Goal: Transaction & Acquisition: Purchase product/service

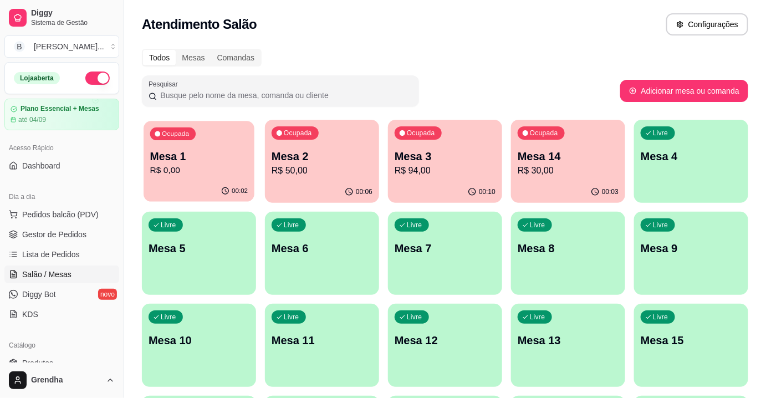
click at [189, 184] on div "00:02" at bounding box center [199, 191] width 111 height 21
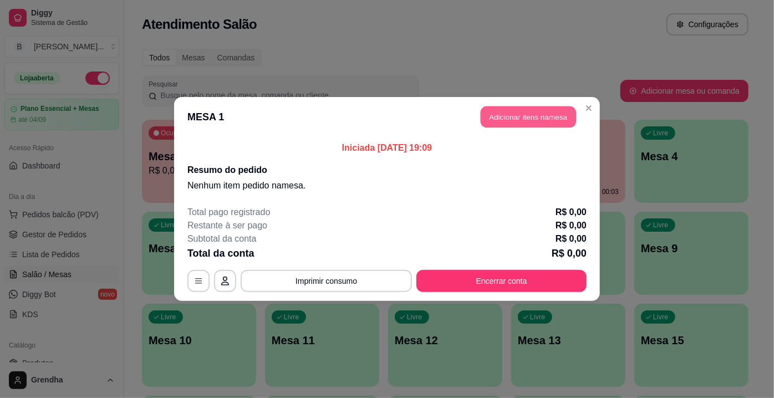
click at [527, 114] on button "Adicionar itens na mesa" at bounding box center [528, 117] width 95 height 22
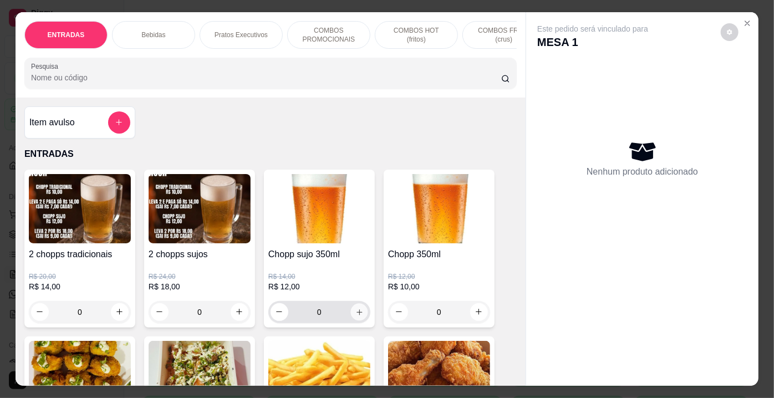
click at [350, 321] on button "increase-product-quantity" at bounding box center [358, 311] width 17 height 17
type input "1"
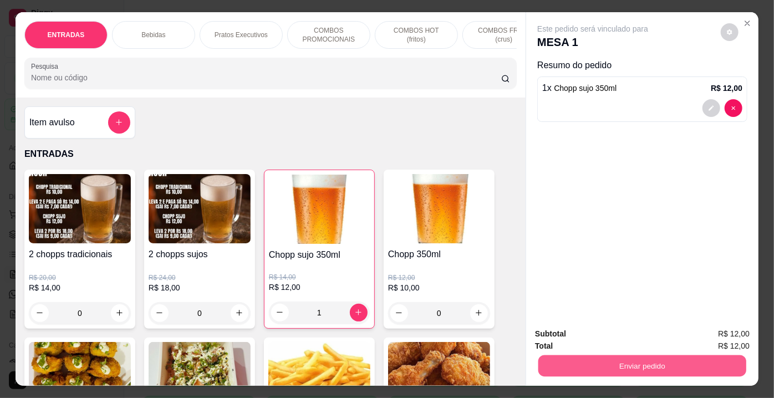
click at [588, 362] on button "Enviar pedido" at bounding box center [642, 366] width 208 height 22
click at [606, 336] on button "Não registrar e enviar pedido" at bounding box center [606, 335] width 112 height 21
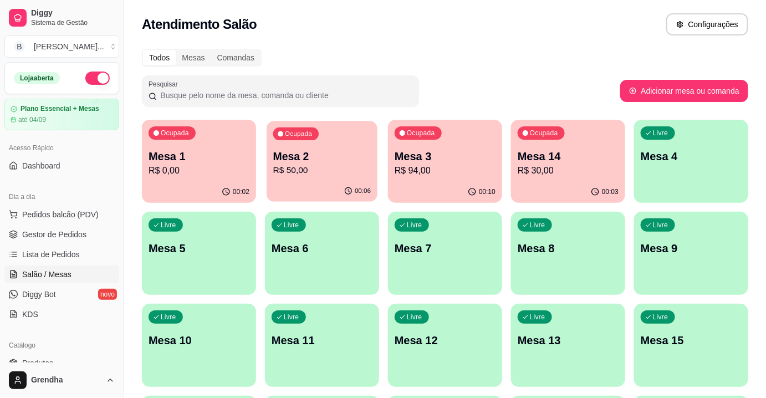
click at [337, 184] on div "00:06" at bounding box center [322, 191] width 111 height 21
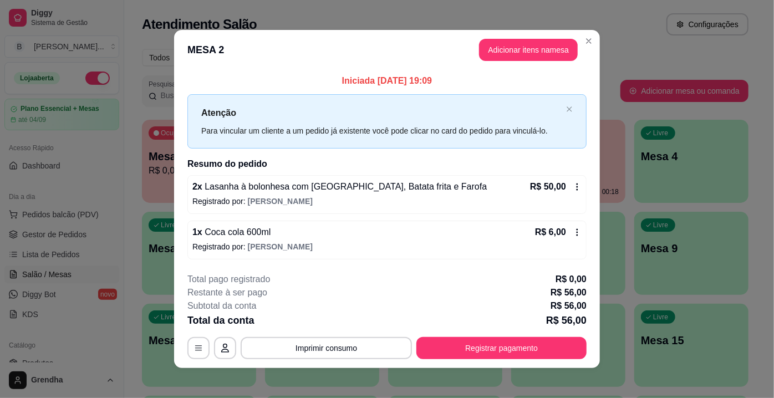
click at [573, 235] on icon at bounding box center [577, 232] width 9 height 9
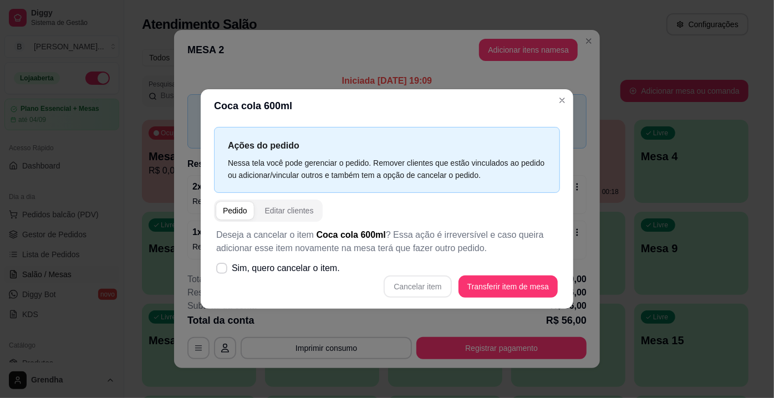
click at [425, 285] on div "Cancelar item Transferir item de mesa" at bounding box center [387, 287] width 342 height 22
click at [415, 286] on div "Cancelar item Transferir item de mesa" at bounding box center [387, 287] width 342 height 22
click at [222, 268] on icon at bounding box center [221, 268] width 8 height 6
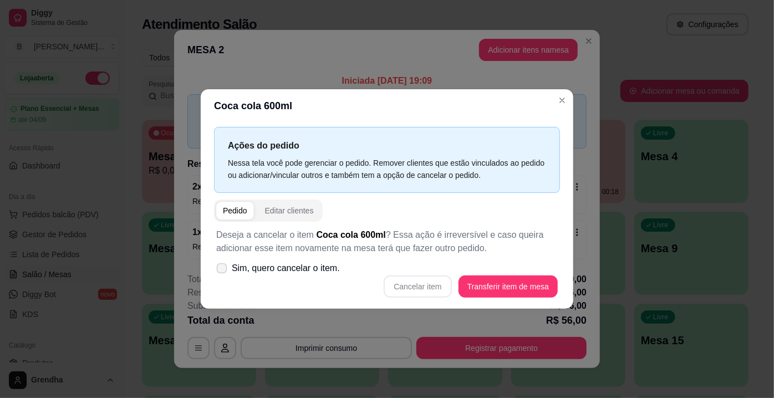
click at [222, 271] on input "Sim, quero cancelar o item." at bounding box center [219, 274] width 7 height 7
checkbox input "true"
click at [420, 283] on button "Cancelar item" at bounding box center [418, 287] width 66 height 22
